Goal: Use online tool/utility: Utilize a website feature to perform a specific function

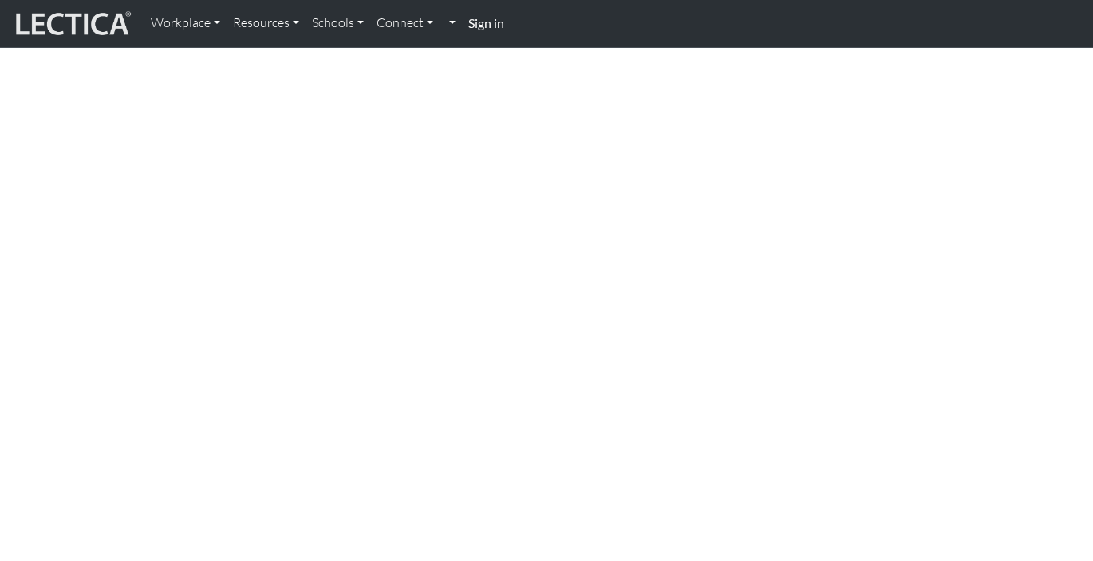
scroll to position [341, 0]
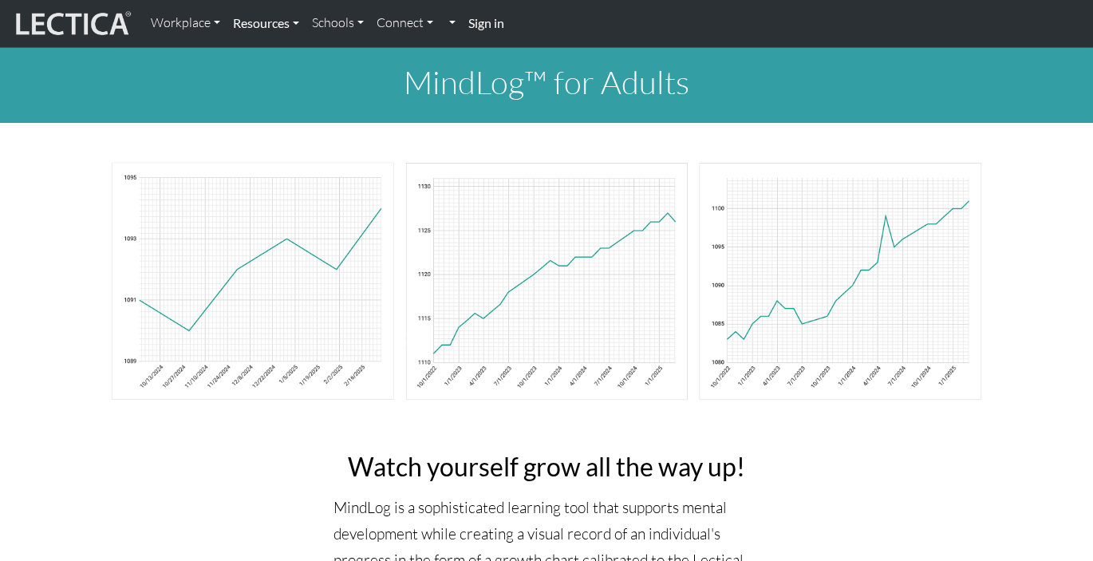
click at [270, 29] on link "Resources" at bounding box center [265, 22] width 79 height 33
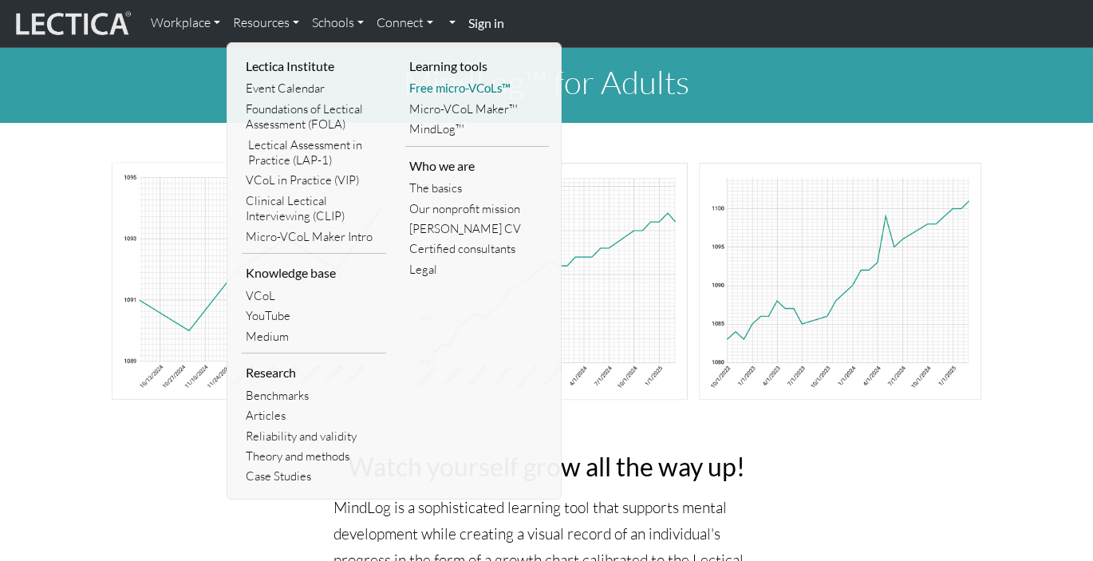
click at [483, 89] on link "Free micro-VCoLs™" at bounding box center [477, 88] width 144 height 20
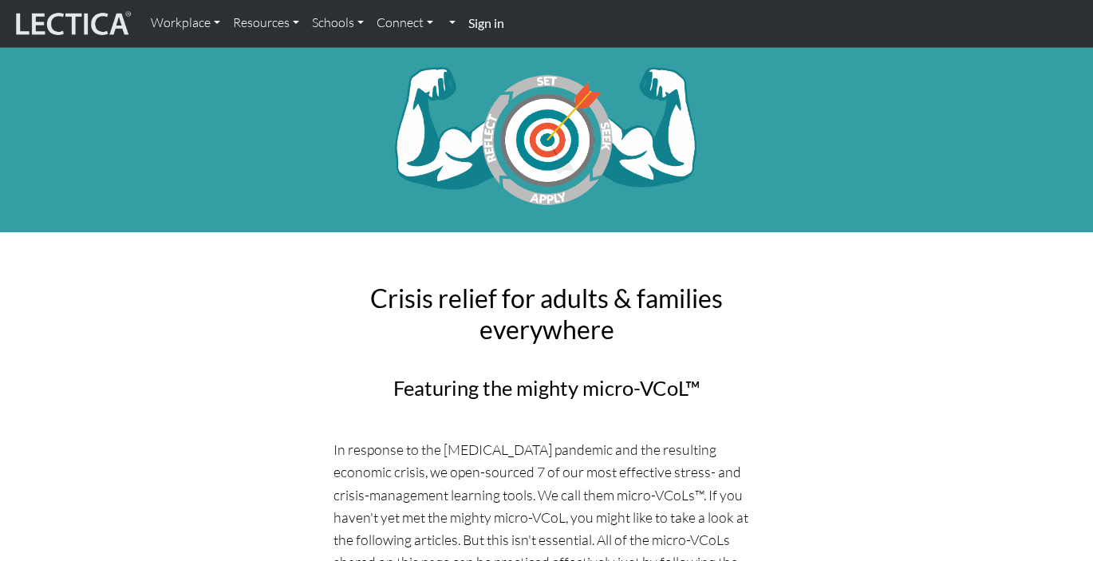
scroll to position [3, 0]
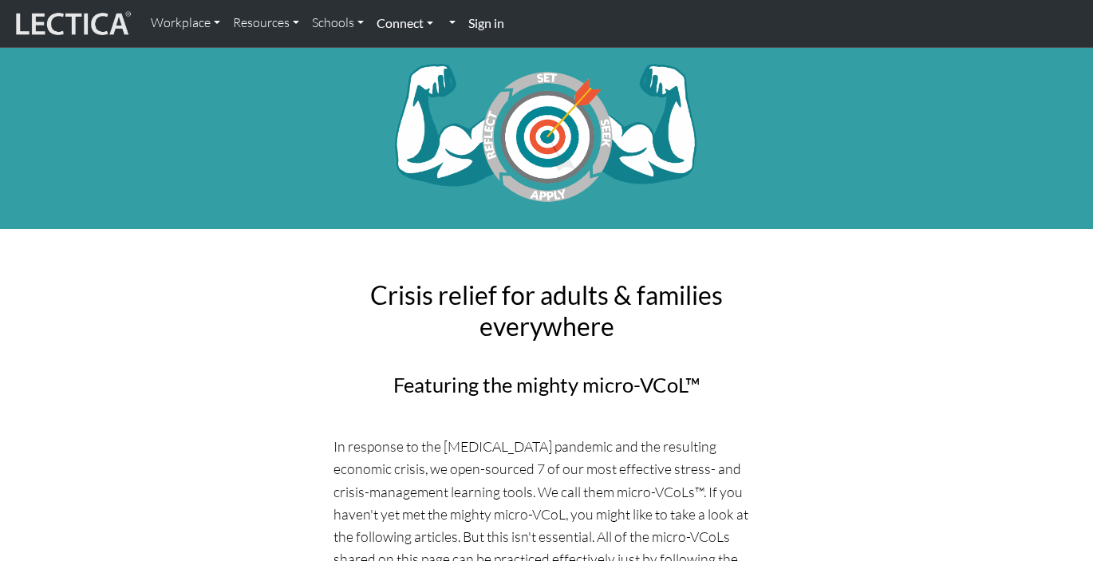
click at [404, 22] on link "Connect" at bounding box center [404, 22] width 69 height 33
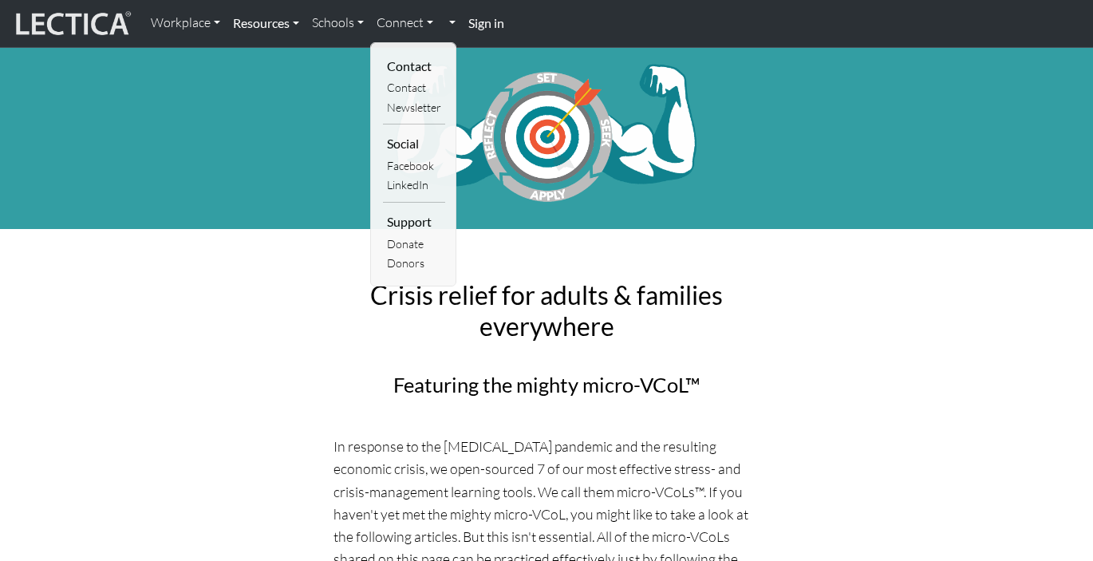
click at [265, 19] on link "Resources" at bounding box center [265, 22] width 79 height 33
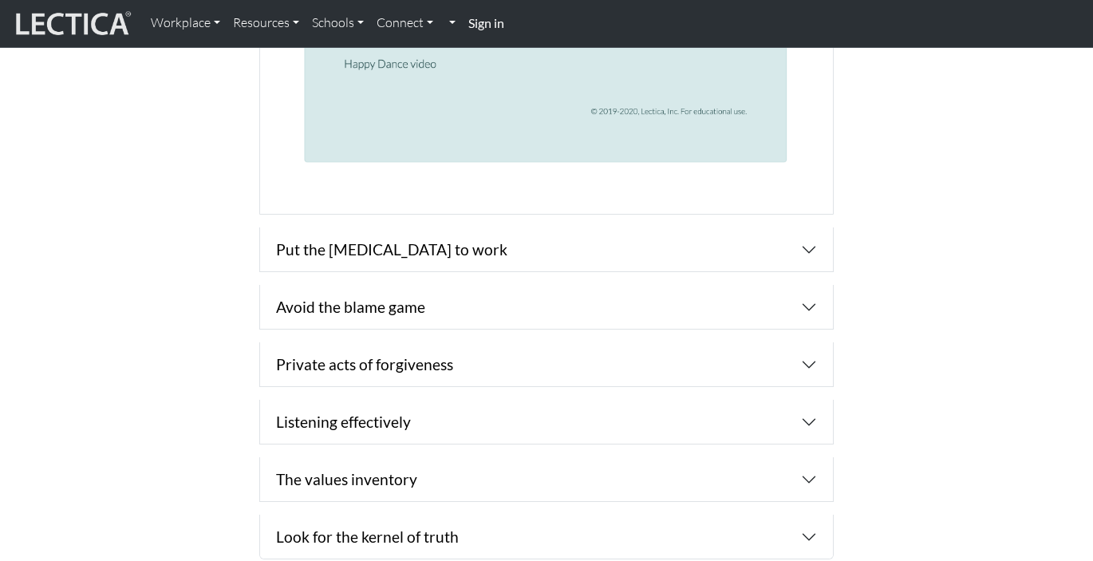
scroll to position [2355, 0]
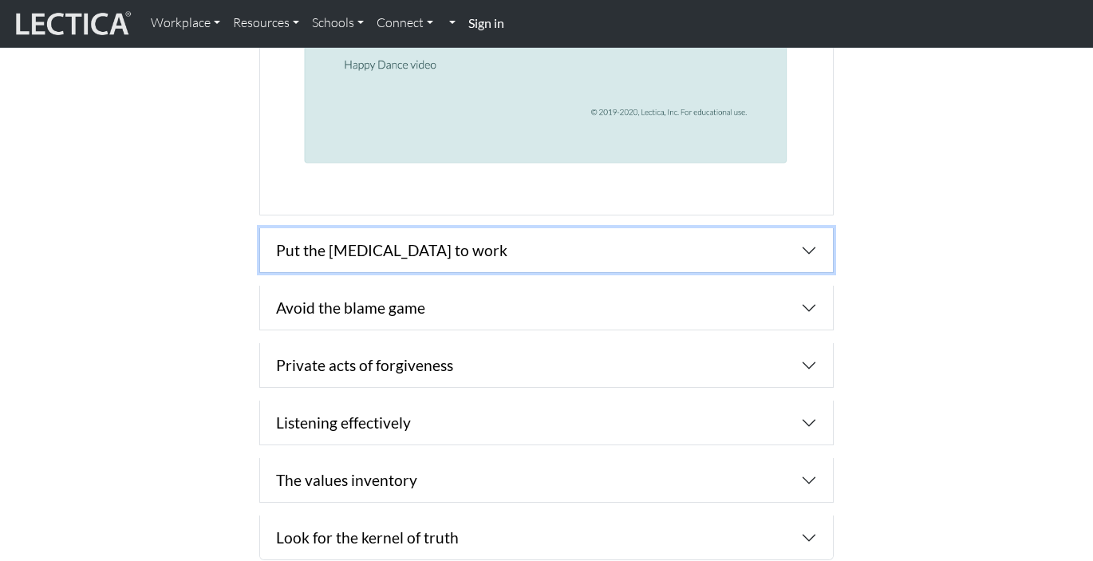
click at [732, 260] on button "button" at bounding box center [546, 250] width 573 height 44
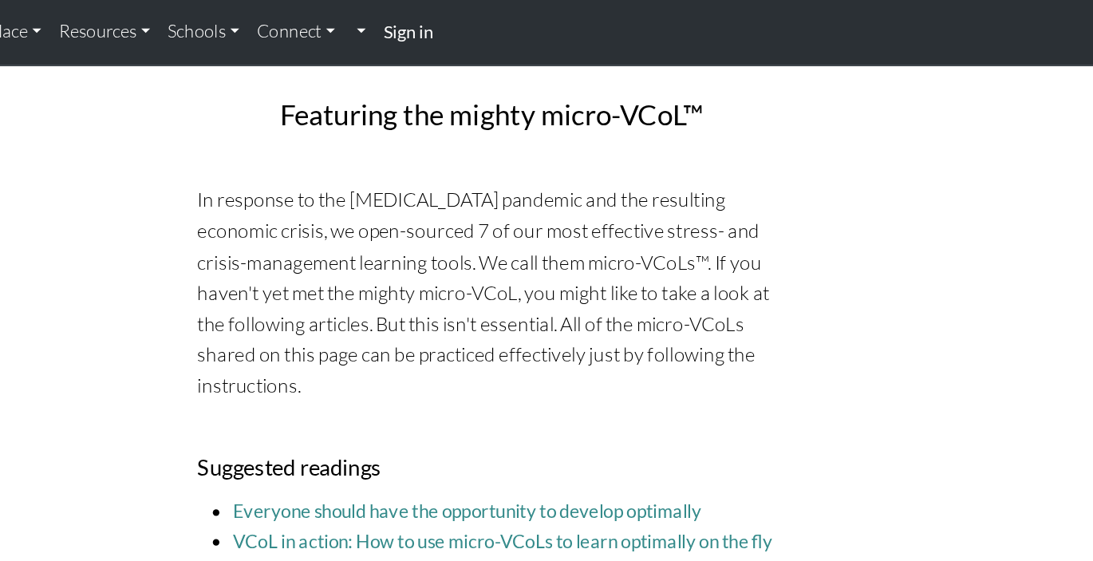
scroll to position [0, 0]
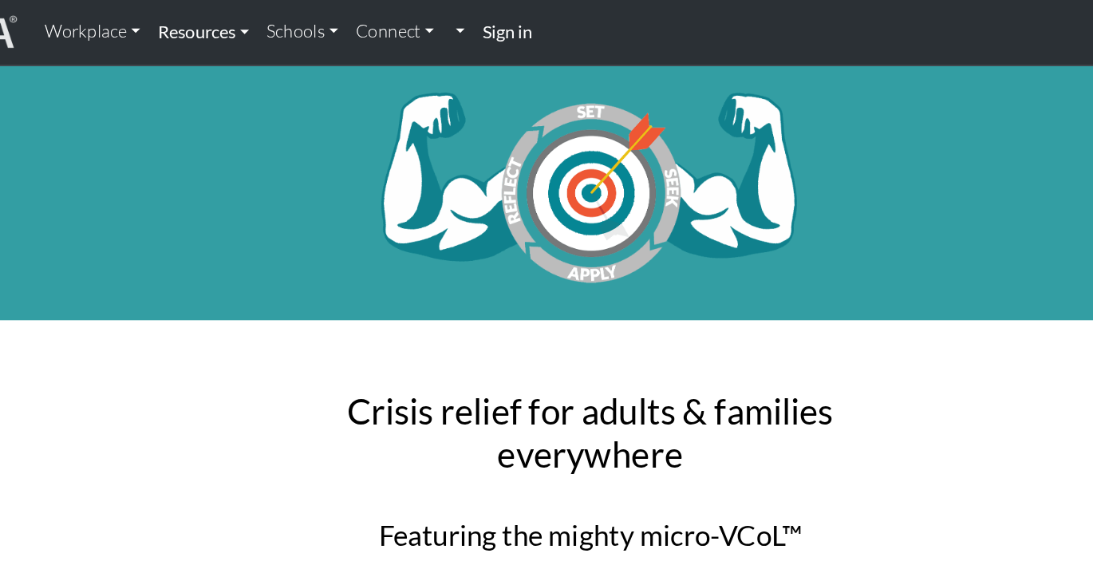
click at [287, 24] on link "Resources" at bounding box center [265, 22] width 79 height 33
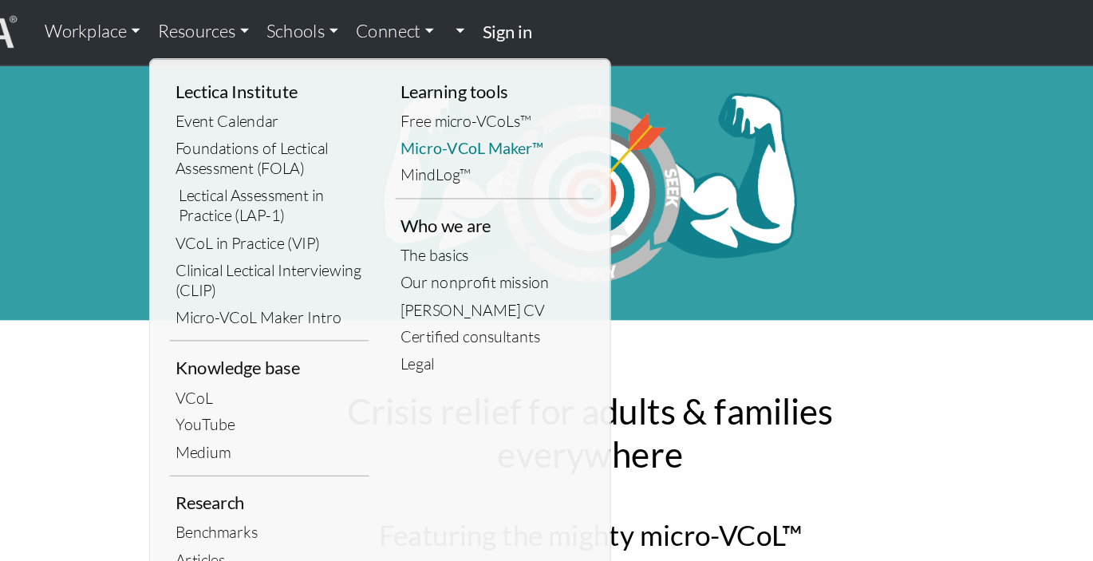
click at [482, 111] on link "Micro-VCoL Maker™" at bounding box center [477, 108] width 144 height 20
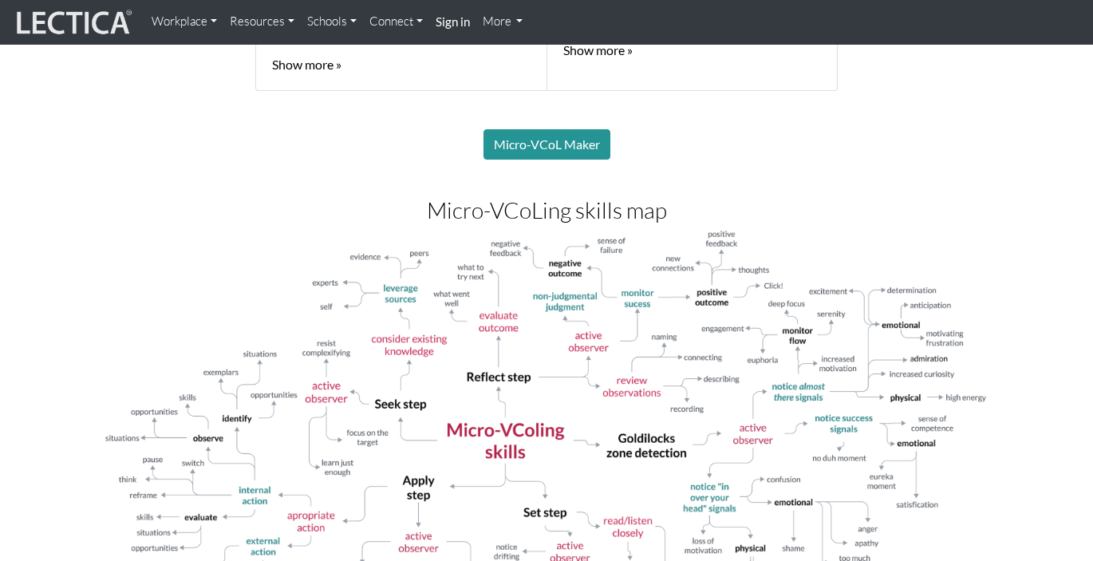
scroll to position [1451, 0]
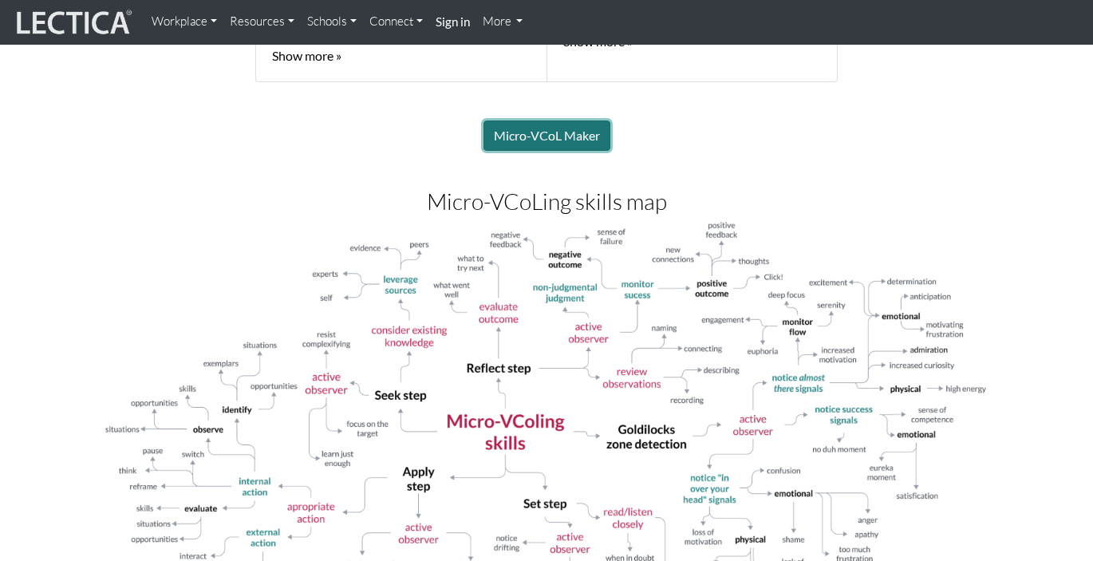
click at [535, 140] on link "Micro-VCoL Maker" at bounding box center [546, 135] width 127 height 30
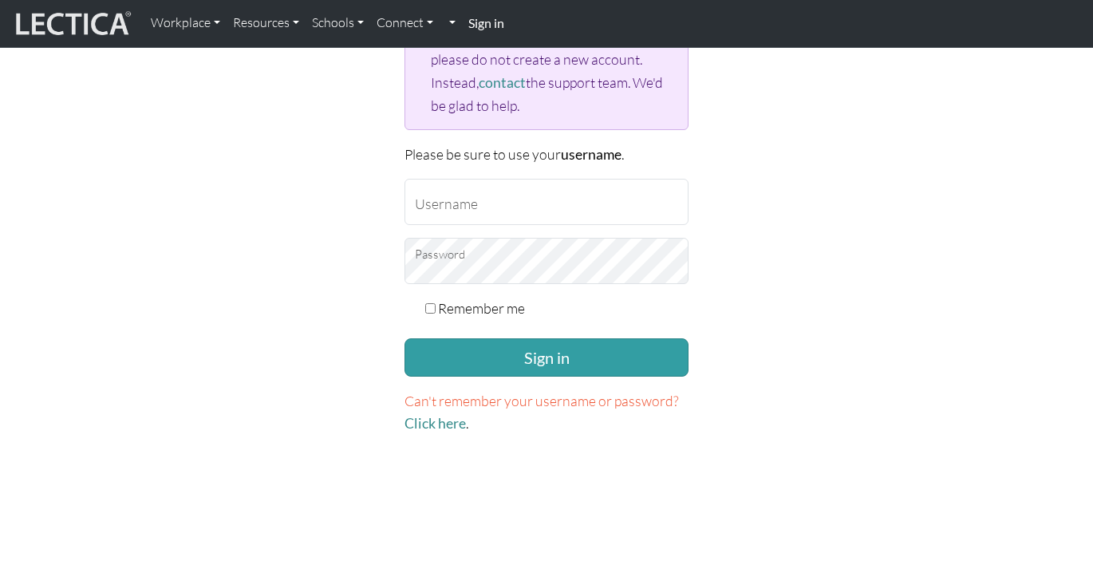
scroll to position [223, 0]
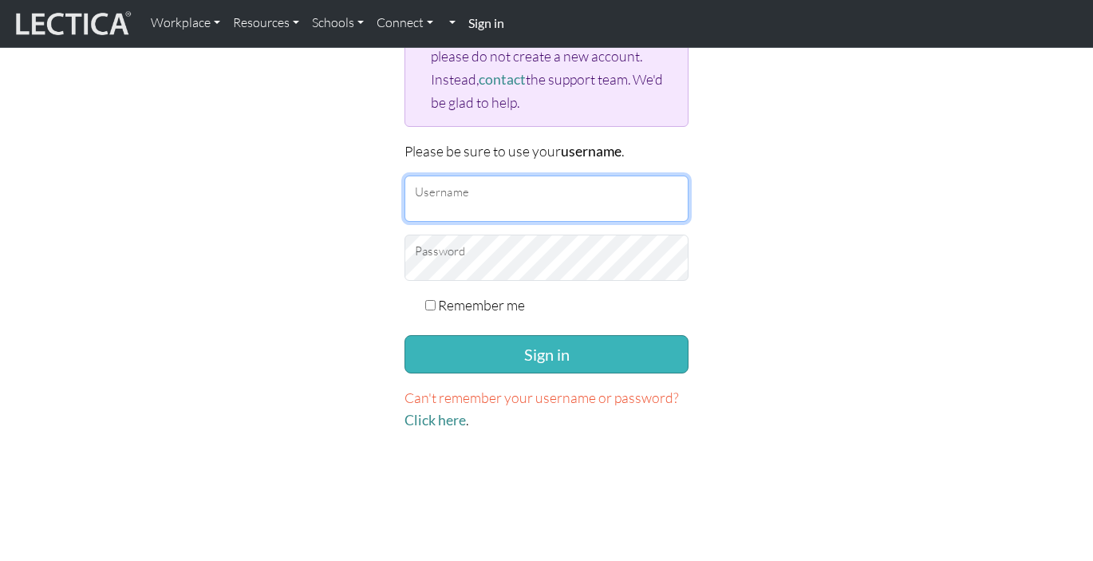
type input "[EMAIL_ADDRESS][PERSON_NAME][DOMAIN_NAME]"
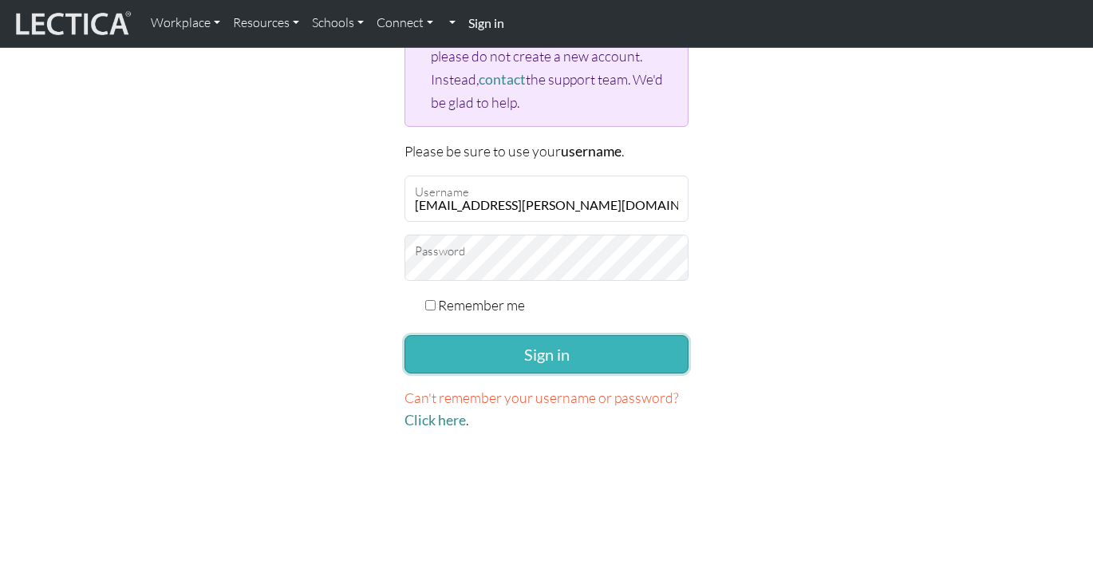
click at [458, 345] on button "Sign in" at bounding box center [546, 354] width 284 height 38
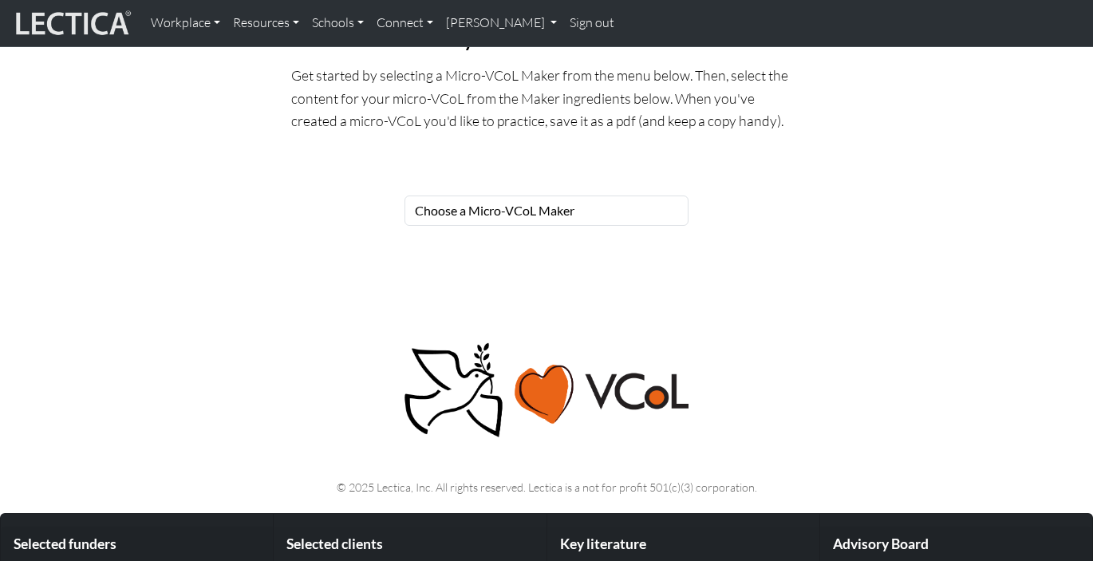
scroll to position [149, 0]
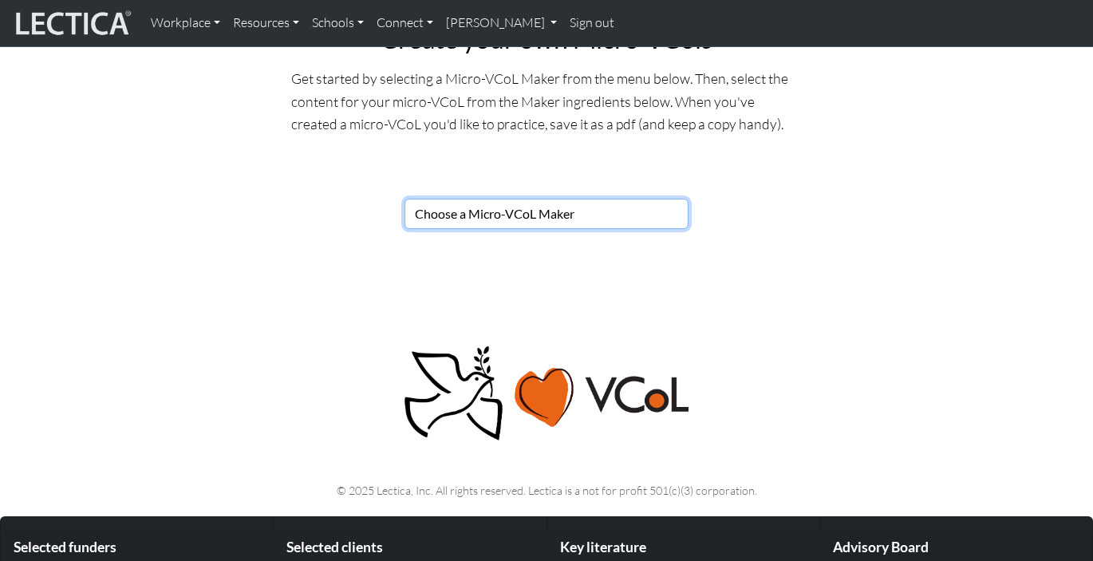
click at [545, 211] on select "Choose a Micro-VCoL Maker" at bounding box center [546, 214] width 284 height 30
select select "86fe97c5-6993-4b0b-a33a-d91b5247287c"
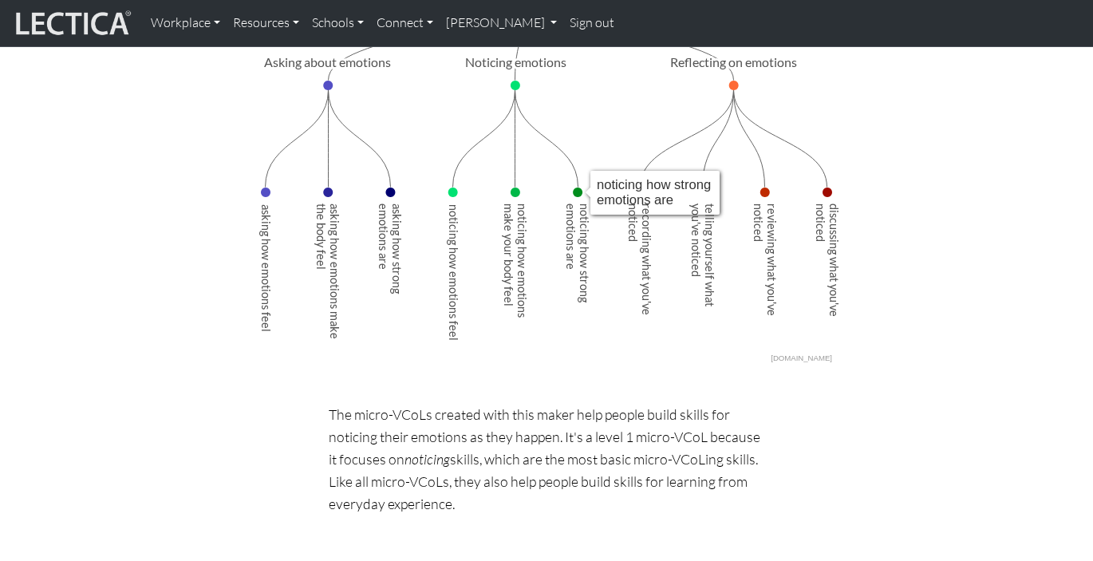
scroll to position [364, 0]
